Goal: Task Accomplishment & Management: Use online tool/utility

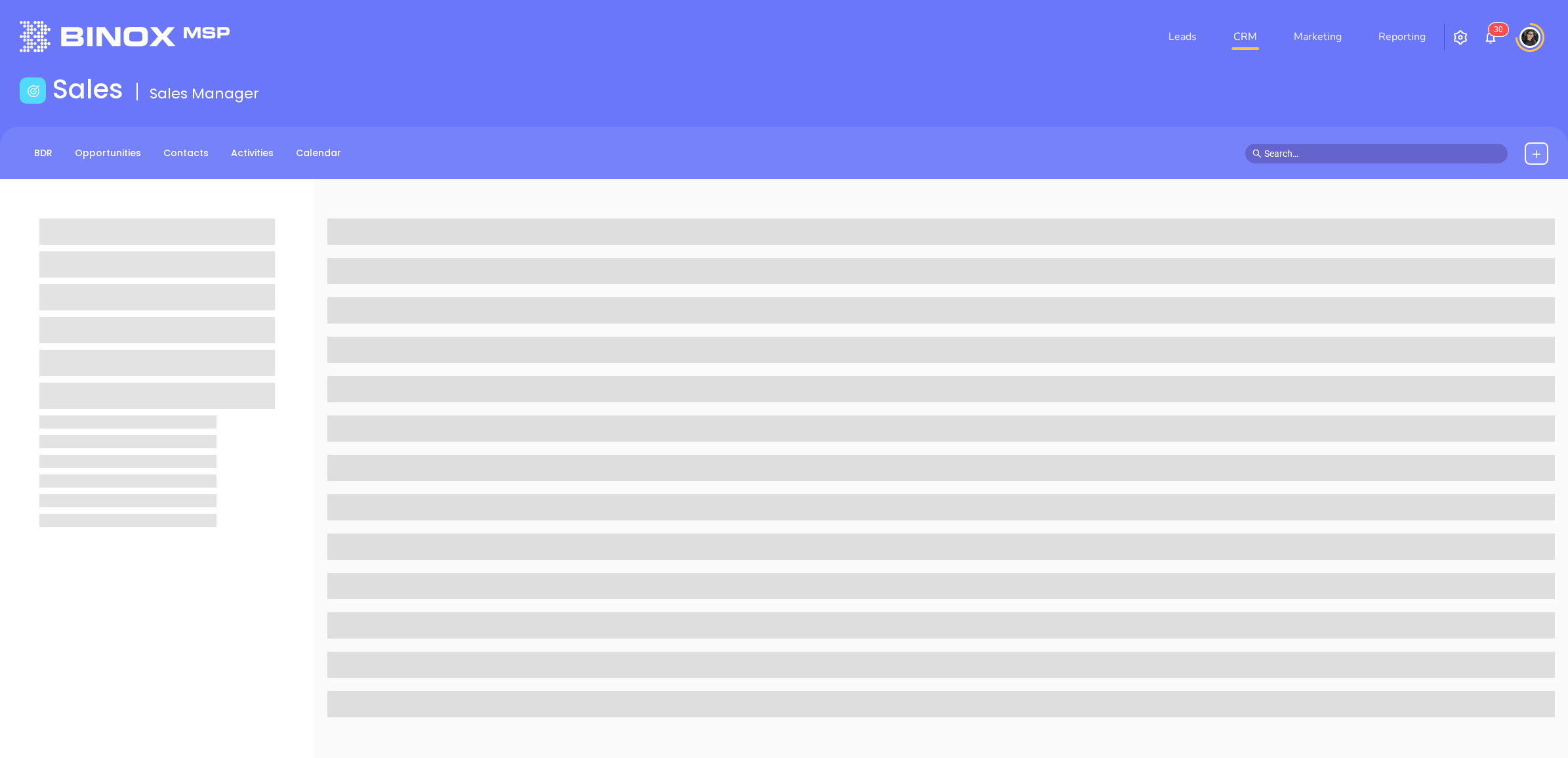
click at [1361, 152] on input "text" at bounding box center [1382, 153] width 236 height 14
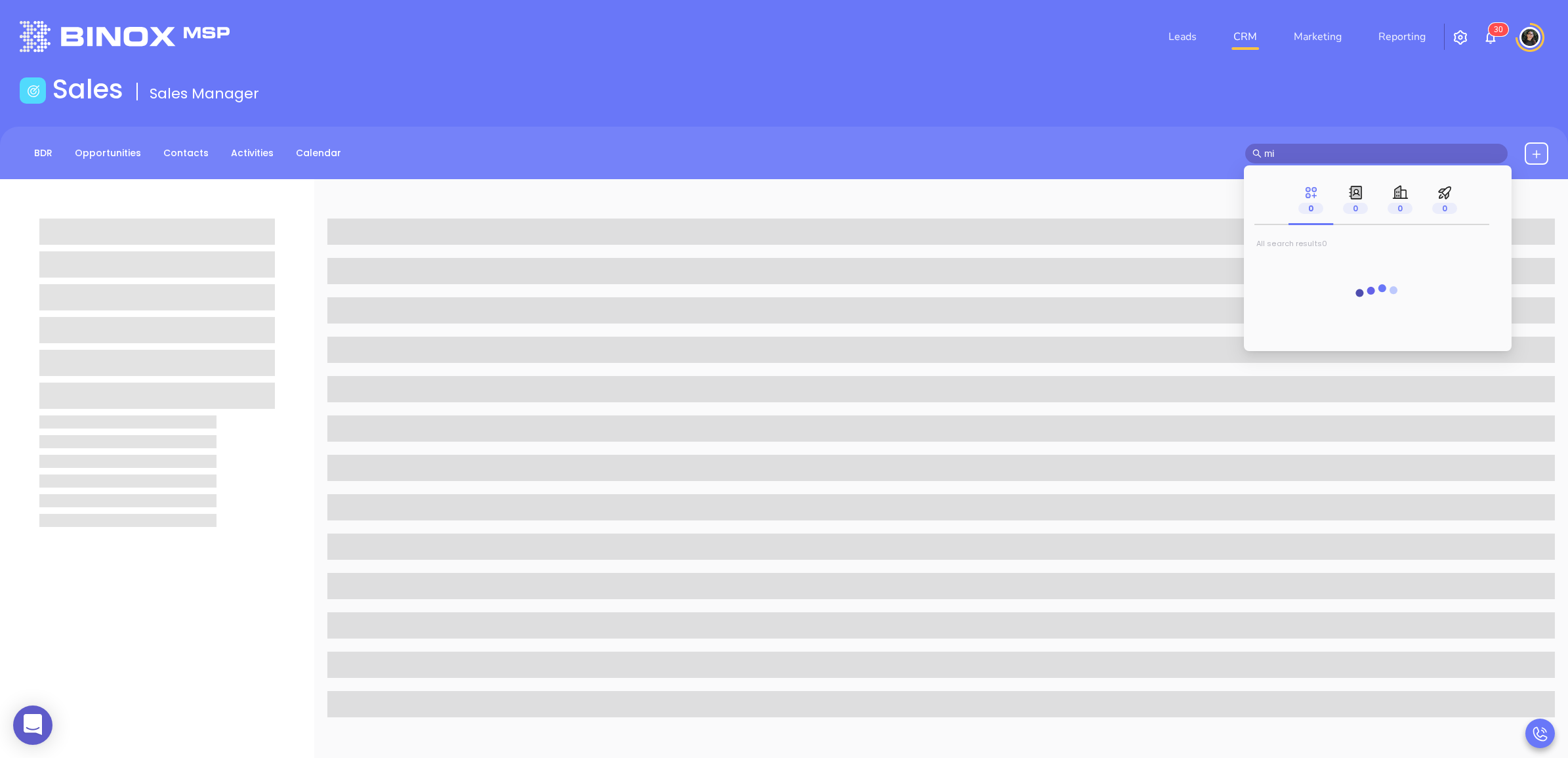
type input "m"
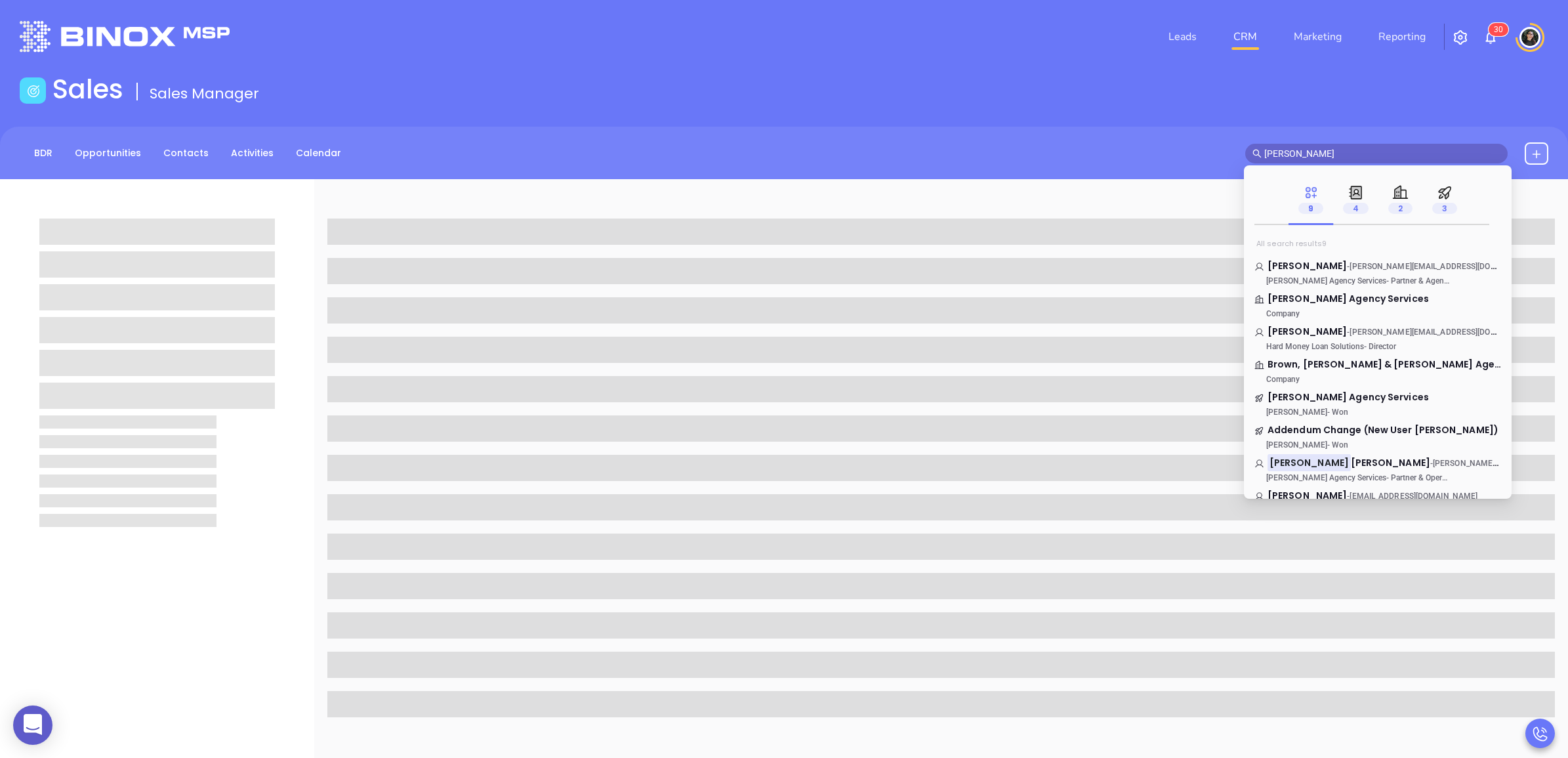
type input "kimberlym"
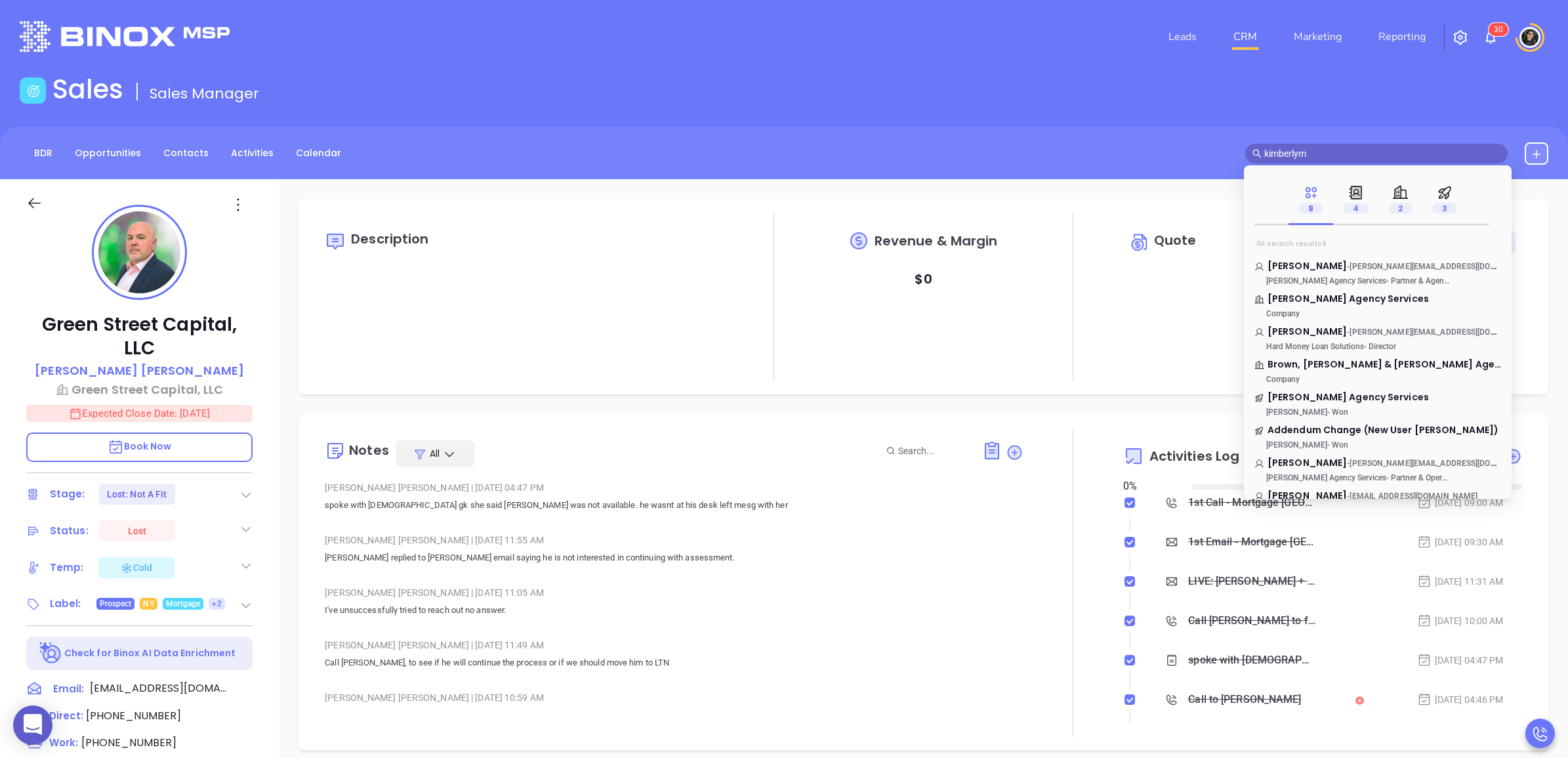
type input "[DATE]"
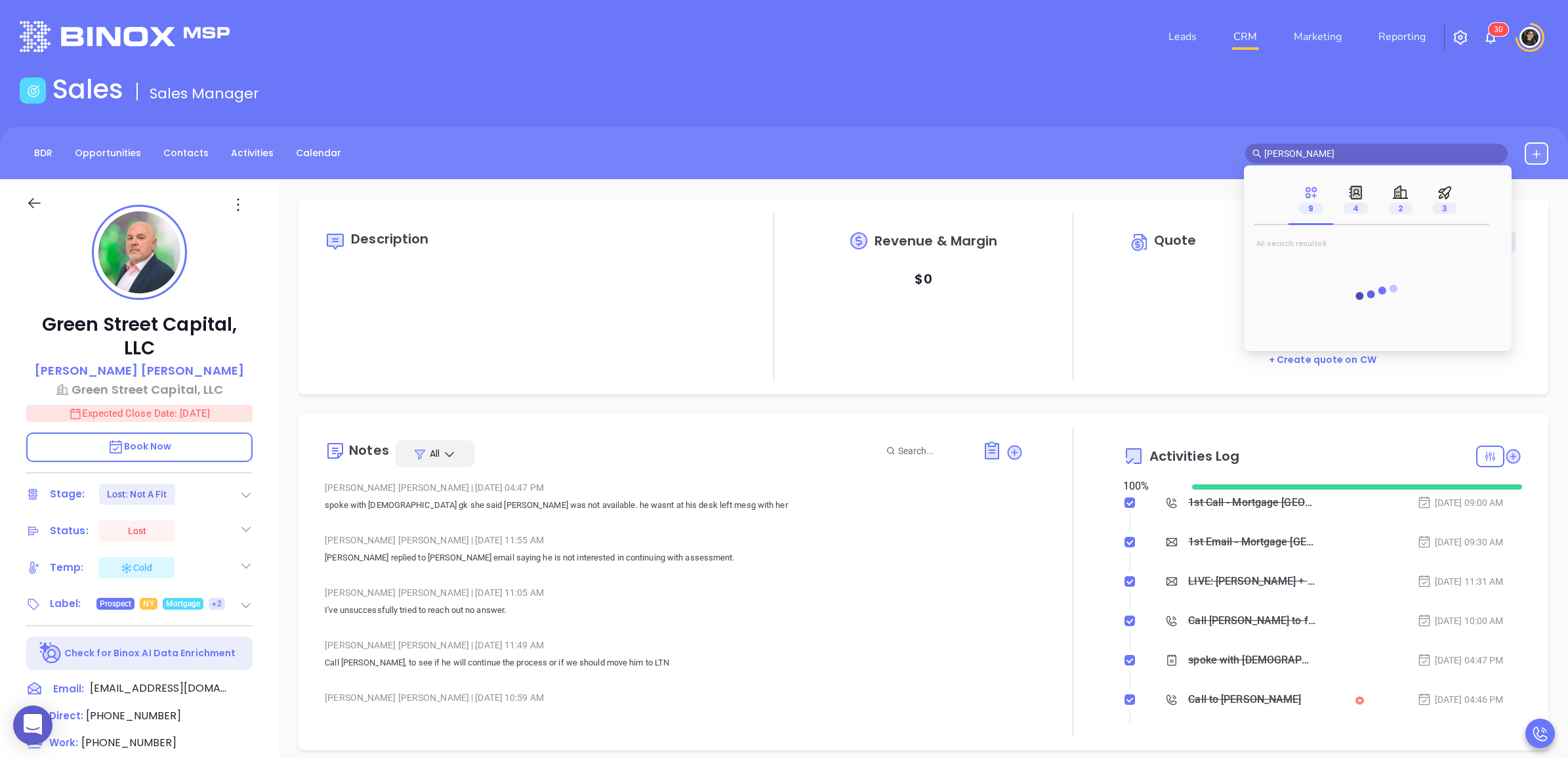
type input "[PERSON_NAME]"
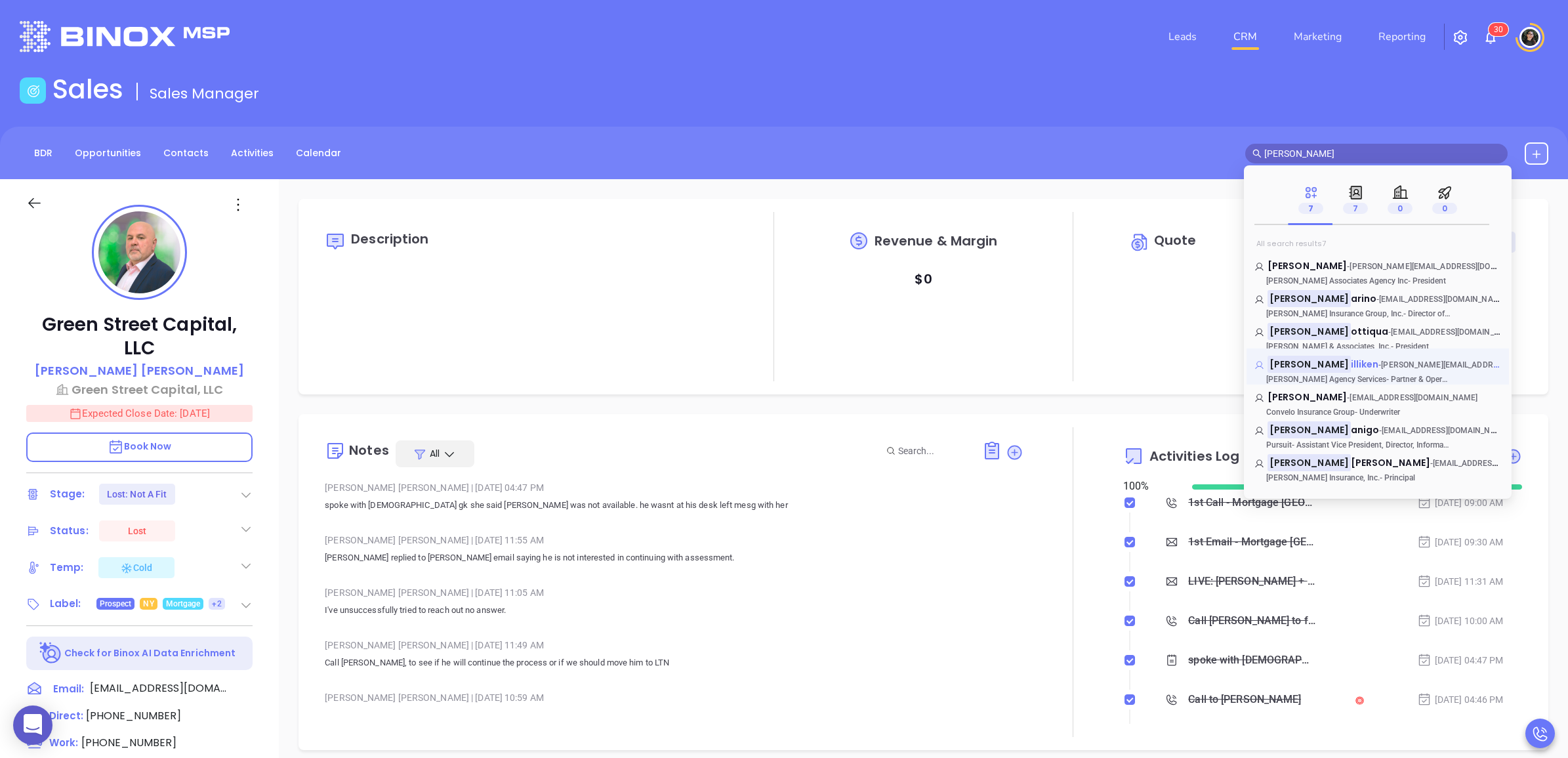
type input "[PERSON_NAME]"
click at [1302, 363] on mark "[PERSON_NAME]" at bounding box center [1309, 364] width 83 height 16
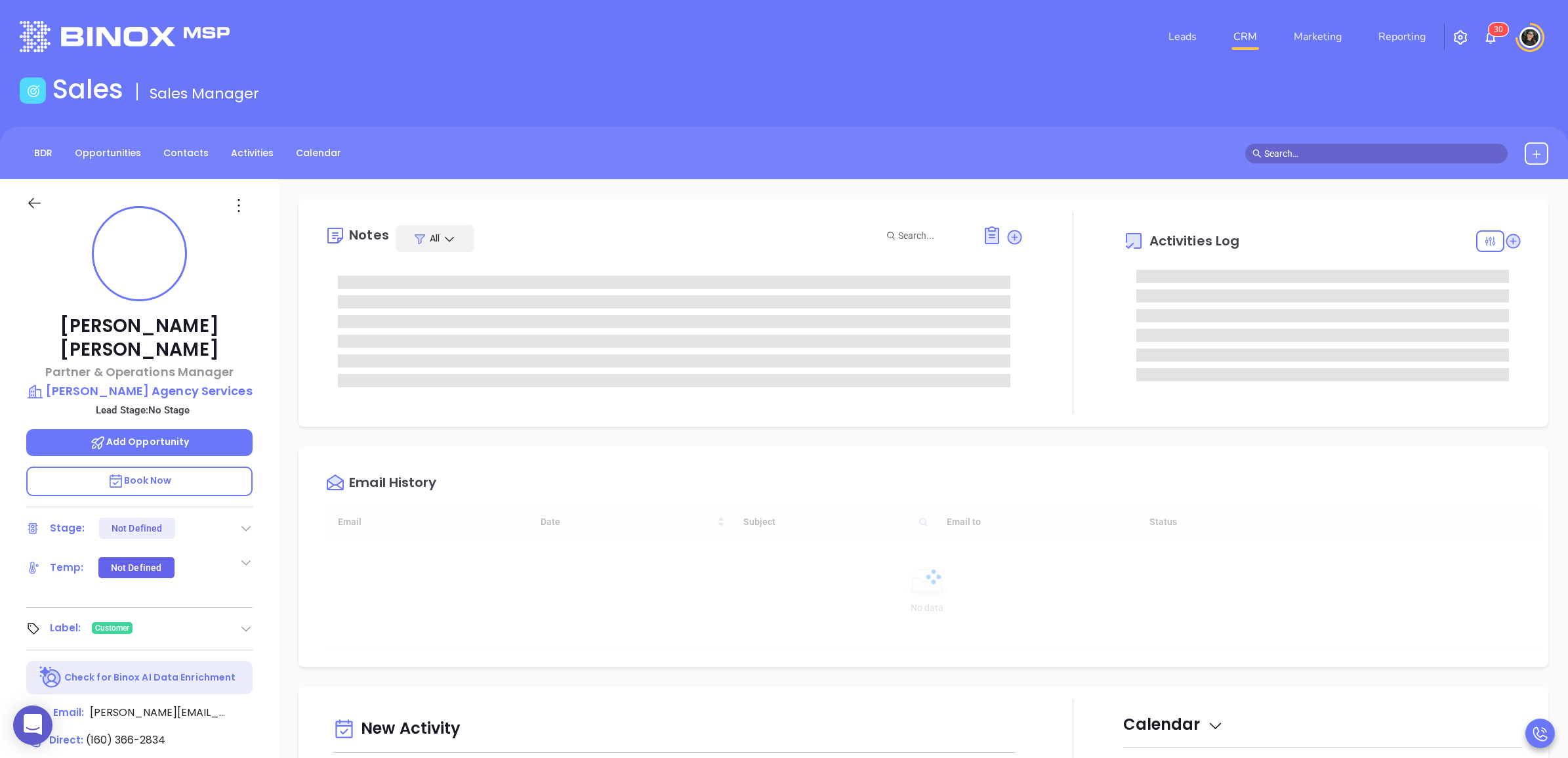
type input "[DATE]"
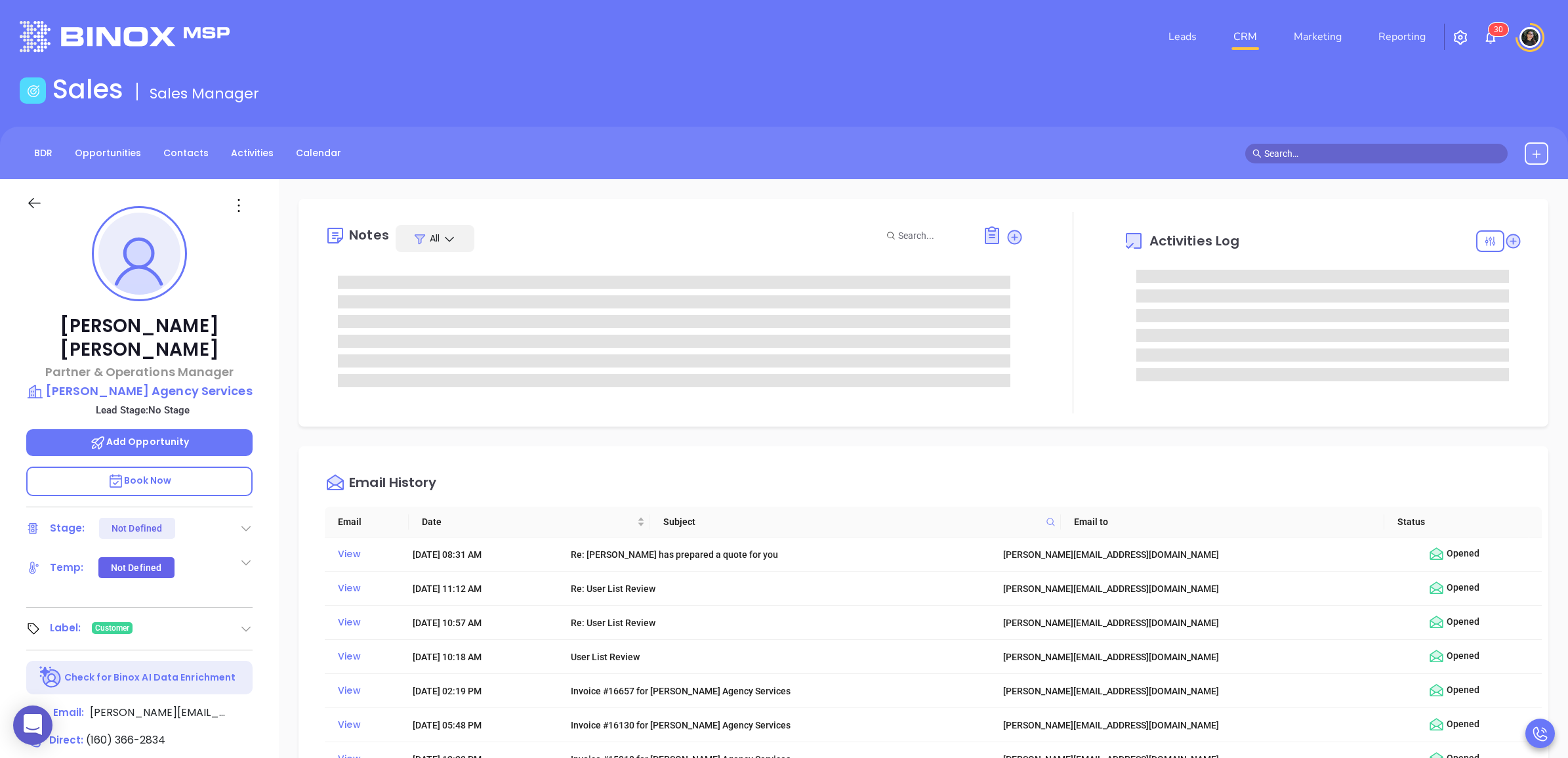
type input "[PERSON_NAME]"
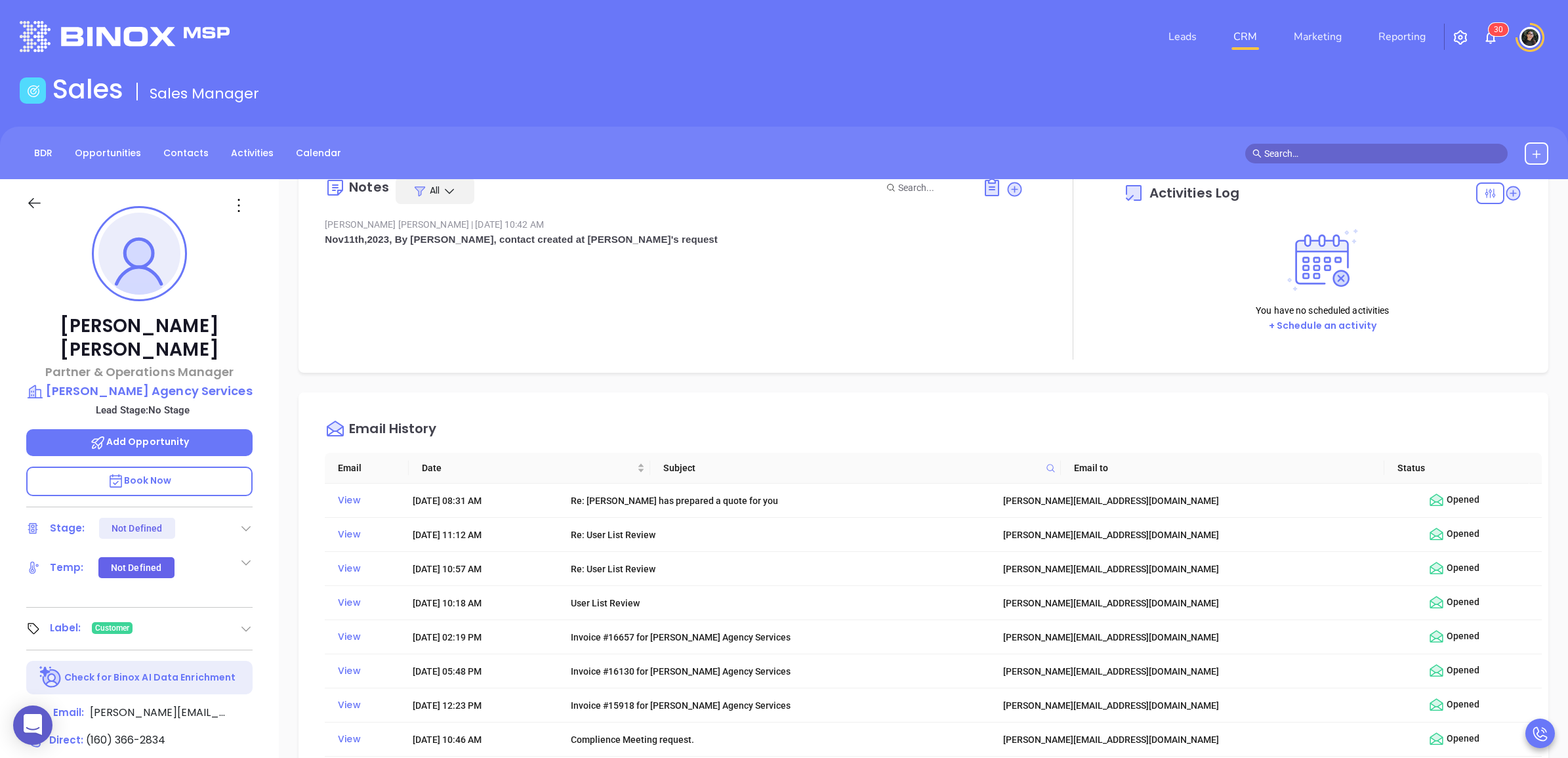
scroll to position [0, 0]
